Goal: Transaction & Acquisition: Purchase product/service

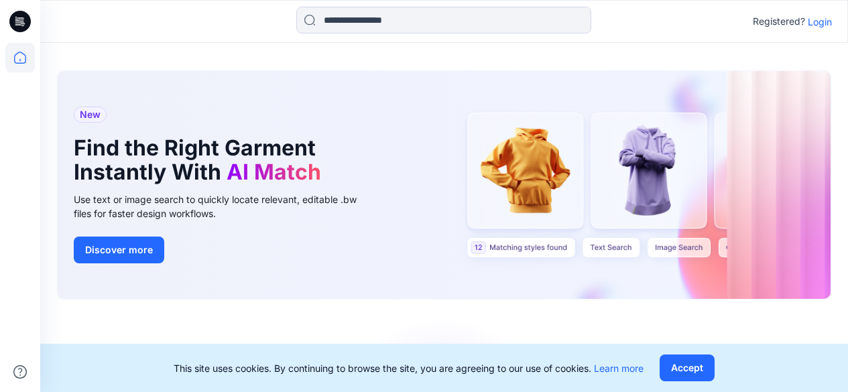
scroll to position [181, 0]
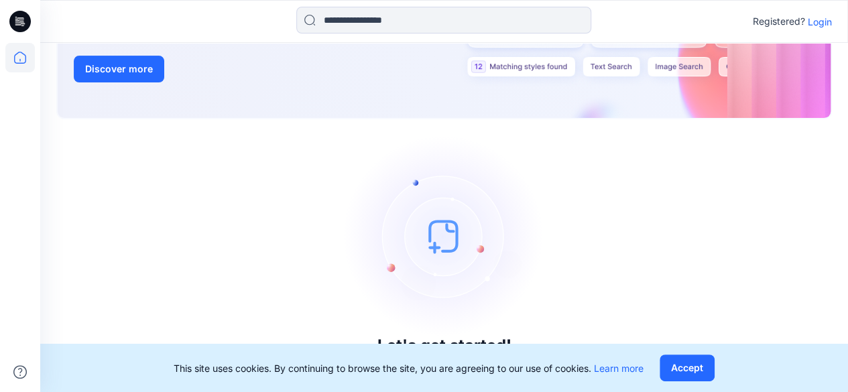
click at [814, 24] on p "Login" at bounding box center [820, 22] width 24 height 14
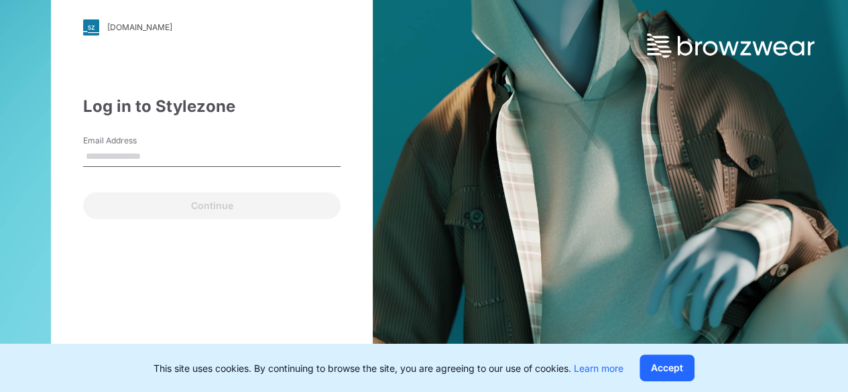
click at [213, 159] on input "Email Address" at bounding box center [211, 157] width 257 height 20
type input "**********"
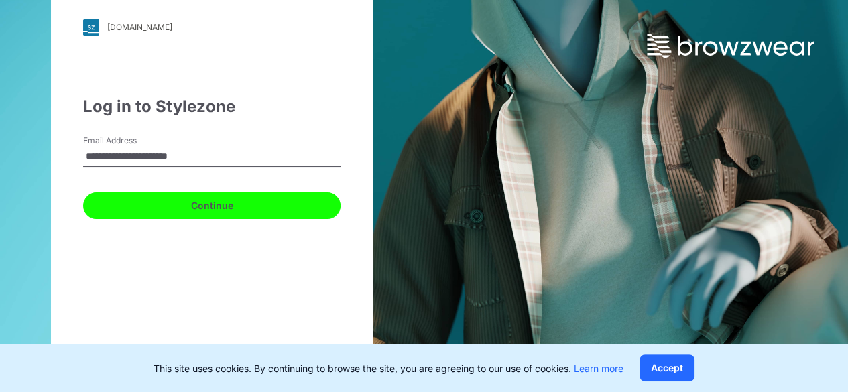
click at [200, 210] on button "Continue" at bounding box center [211, 205] width 257 height 27
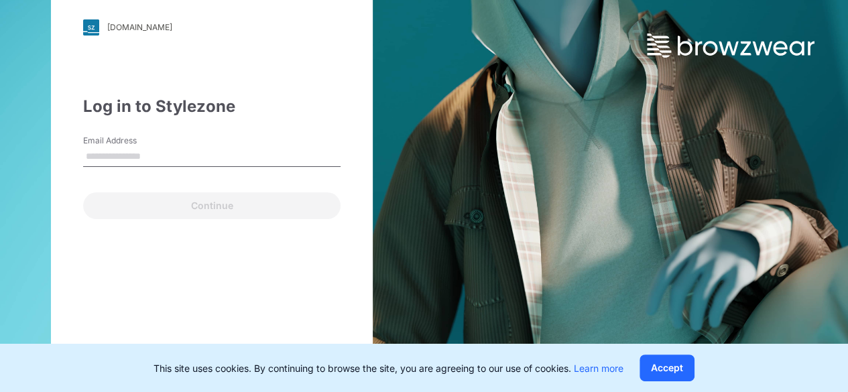
click at [252, 143] on div "Email Address" at bounding box center [211, 155] width 257 height 40
click at [202, 154] on input "Email Address" at bounding box center [211, 157] width 257 height 20
type input "**********"
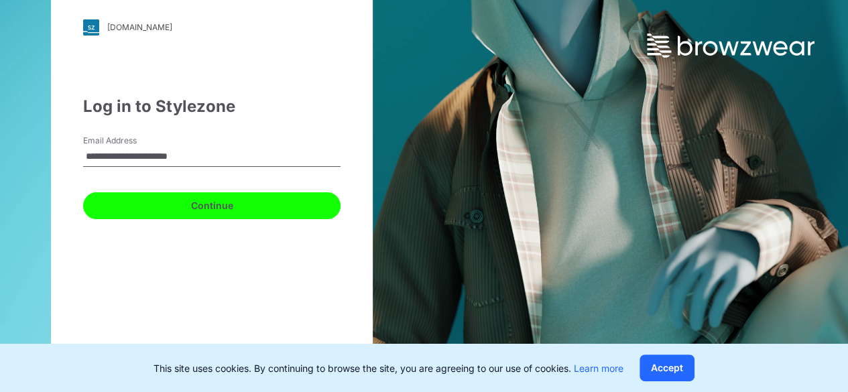
click at [189, 196] on button "Continue" at bounding box center [211, 205] width 257 height 27
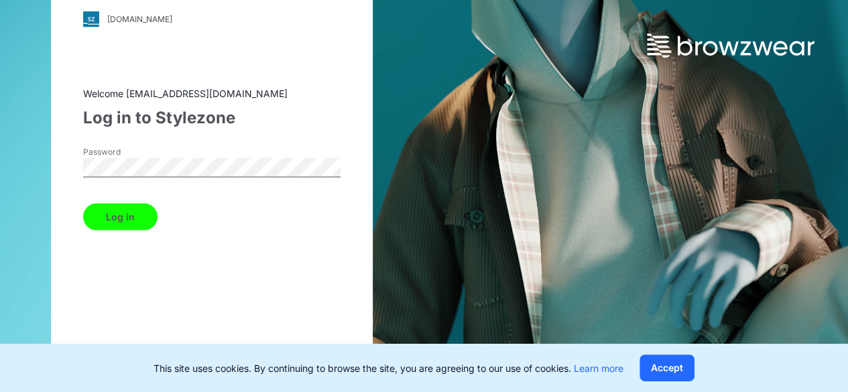
drag, startPoint x: 133, startPoint y: 215, endPoint x: 127, endPoint y: 204, distance: 12.0
click at [132, 215] on button "Log in" at bounding box center [120, 216] width 74 height 27
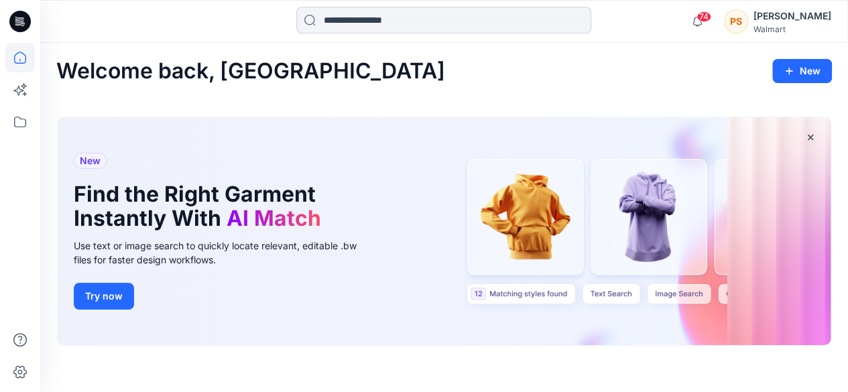
click at [326, 17] on input at bounding box center [443, 20] width 295 height 27
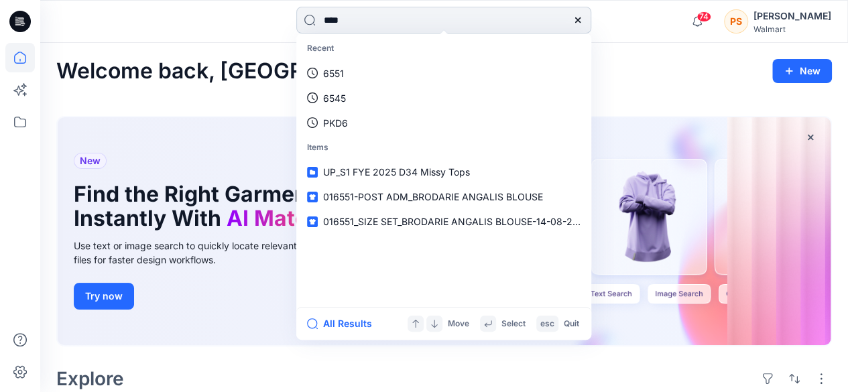
type input "*****"
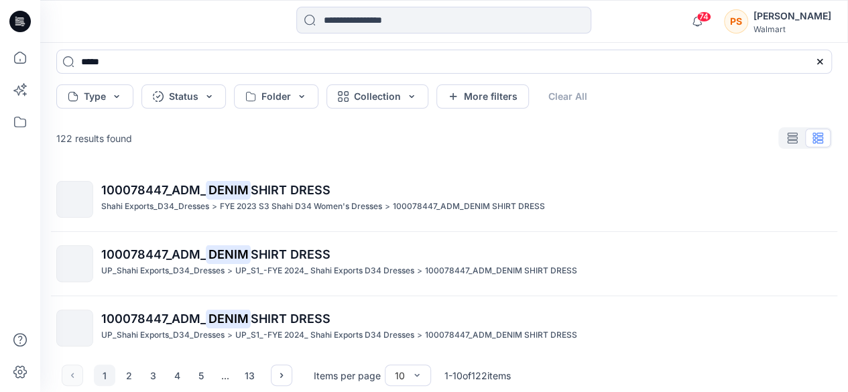
scroll to position [62, 0]
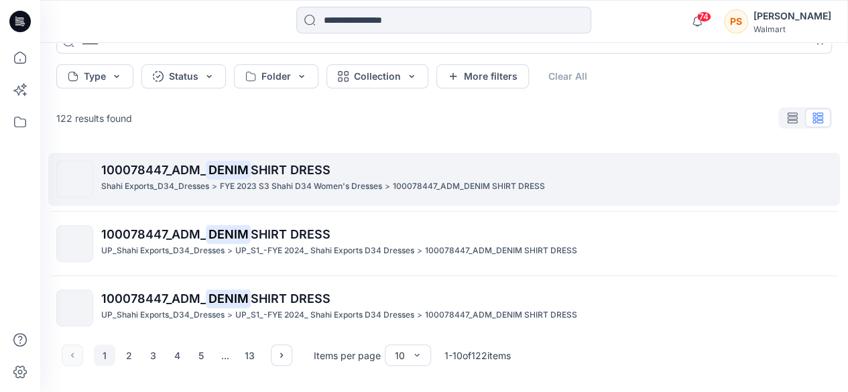
click at [322, 190] on p "FYE 2023 S3 Shahi D34 Women's Dresses" at bounding box center [301, 187] width 162 height 14
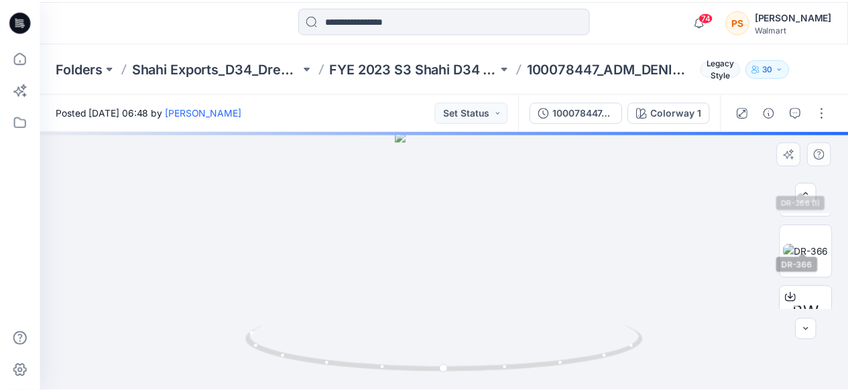
scroll to position [141, 0]
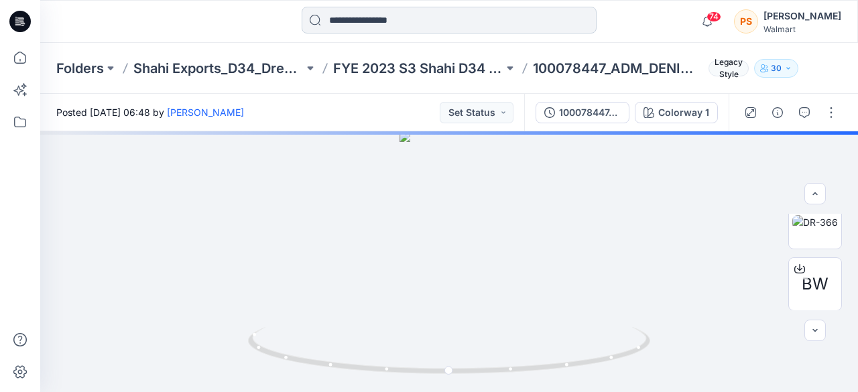
click at [417, 23] on input at bounding box center [449, 20] width 295 height 27
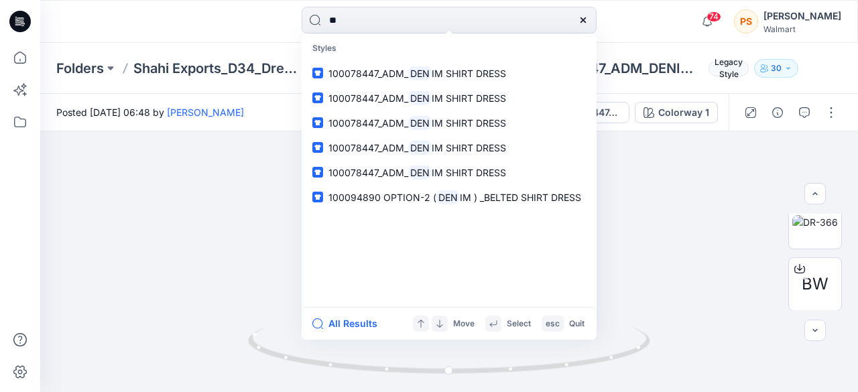
type input "*"
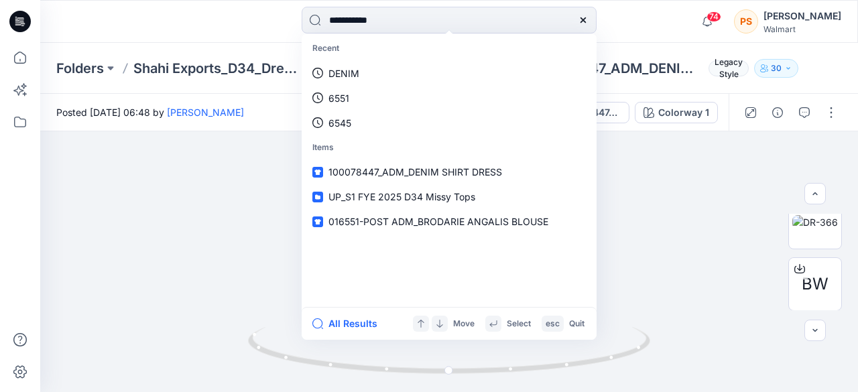
type input "**********"
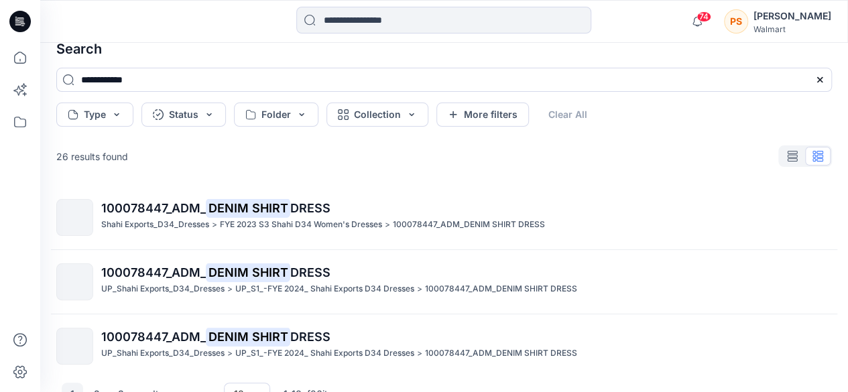
scroll to position [62, 0]
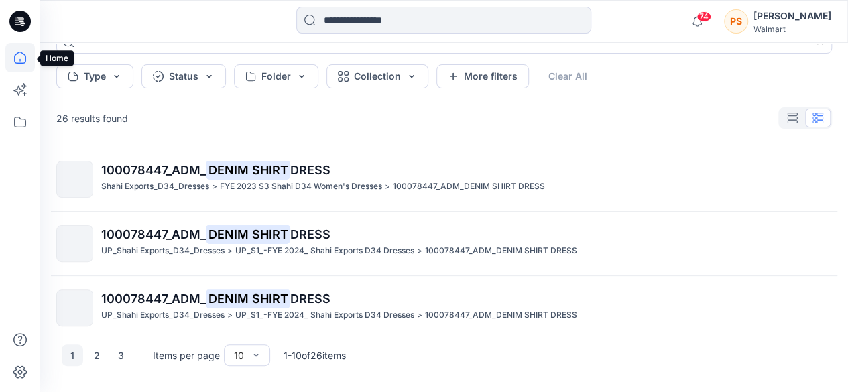
click at [24, 58] on icon at bounding box center [19, 57] width 29 height 29
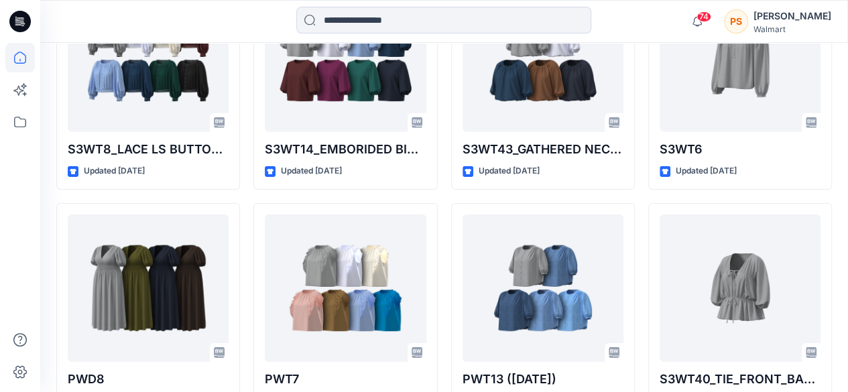
scroll to position [2082, 0]
